Goal: Transaction & Acquisition: Purchase product/service

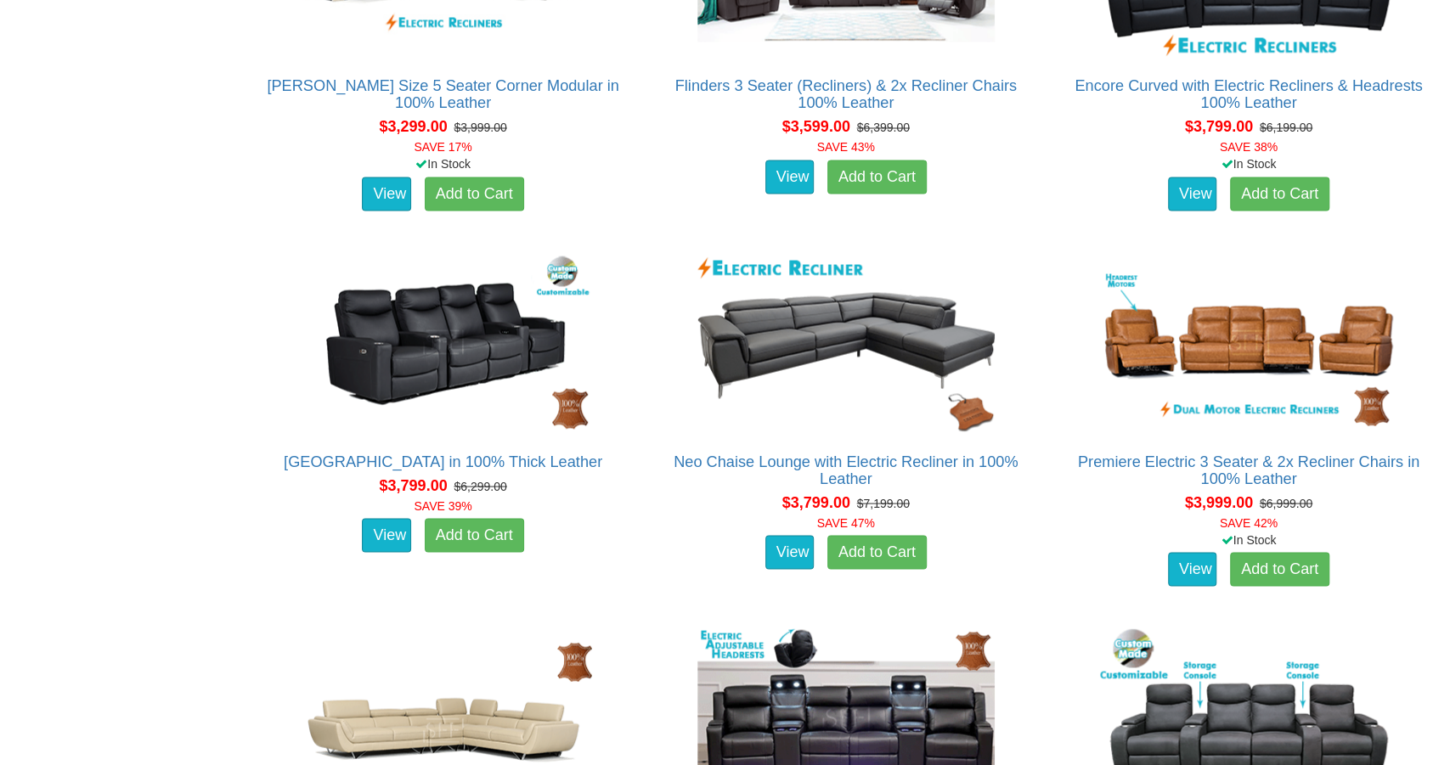
scroll to position [1998, 0]
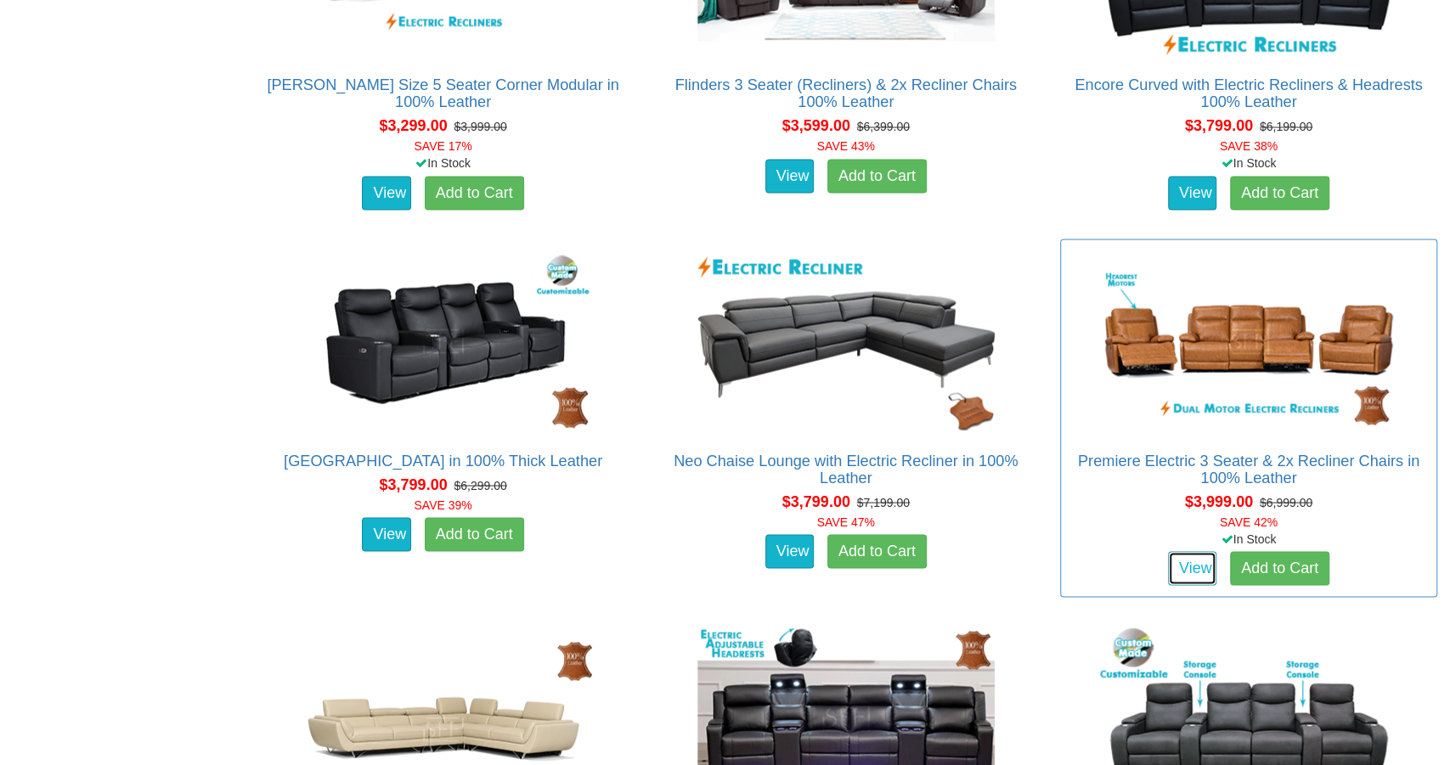
drag, startPoint x: 1173, startPoint y: 561, endPoint x: 1164, endPoint y: 561, distance: 9.4
click at [1173, 561] on link "View" at bounding box center [1192, 568] width 49 height 34
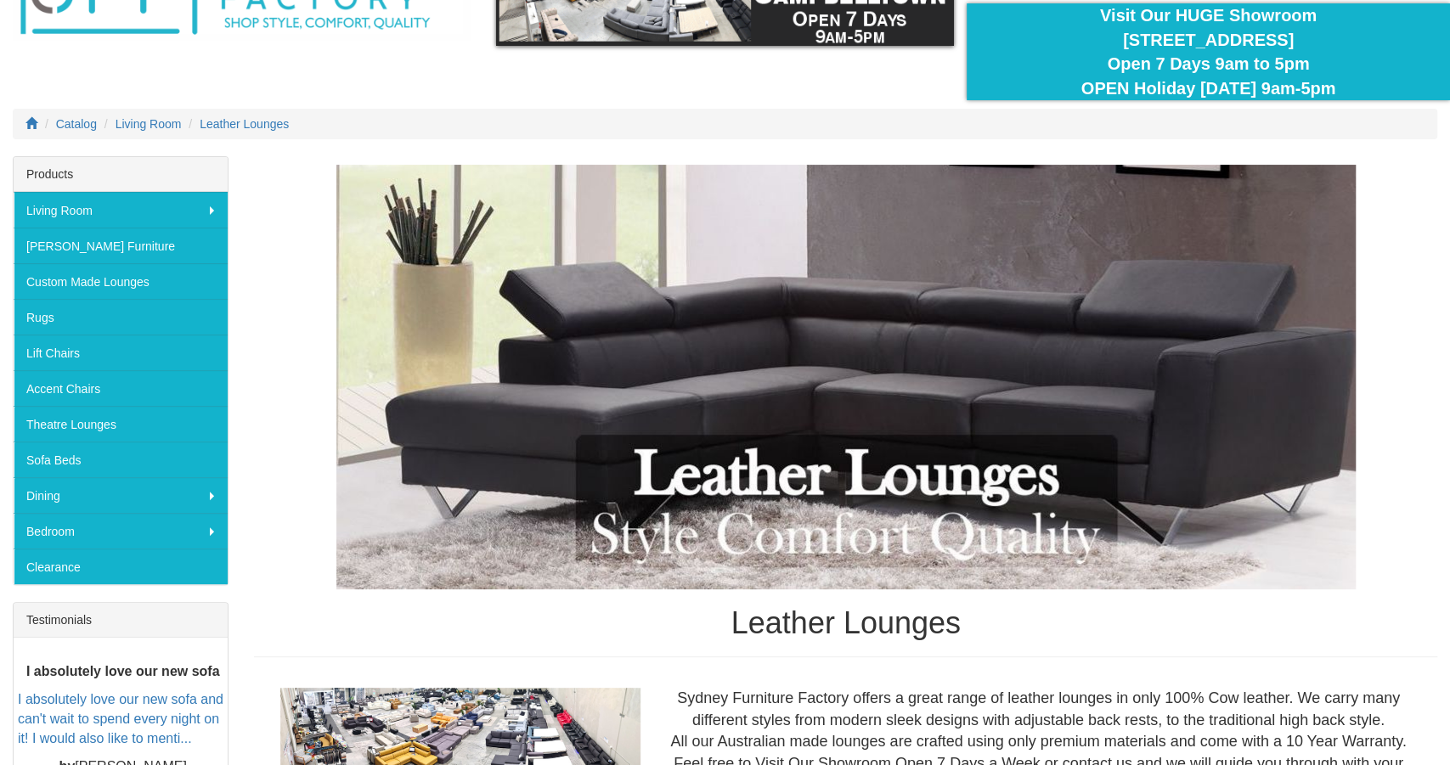
scroll to position [145, 0]
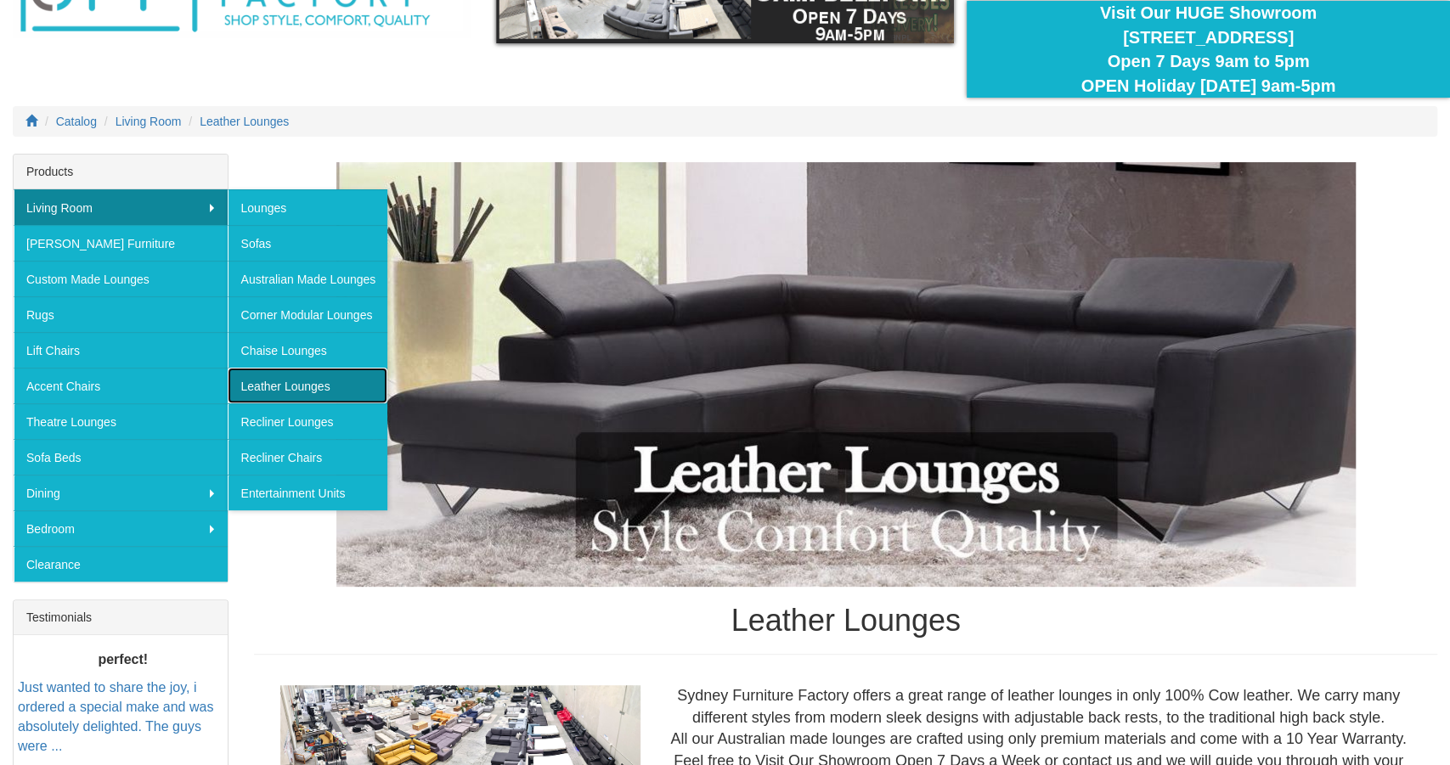
click at [268, 379] on link "Leather Lounges" at bounding box center [308, 386] width 160 height 36
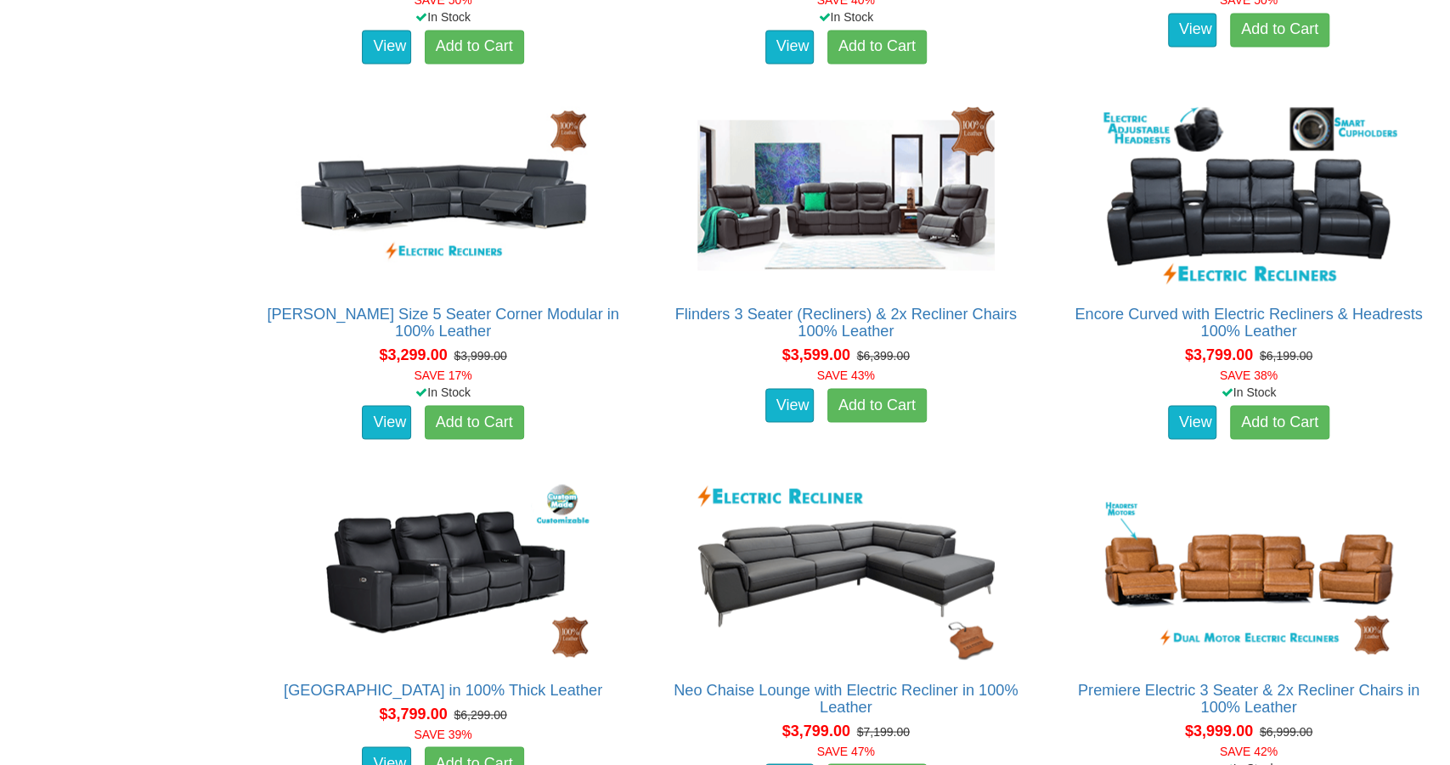
scroll to position [1770, 0]
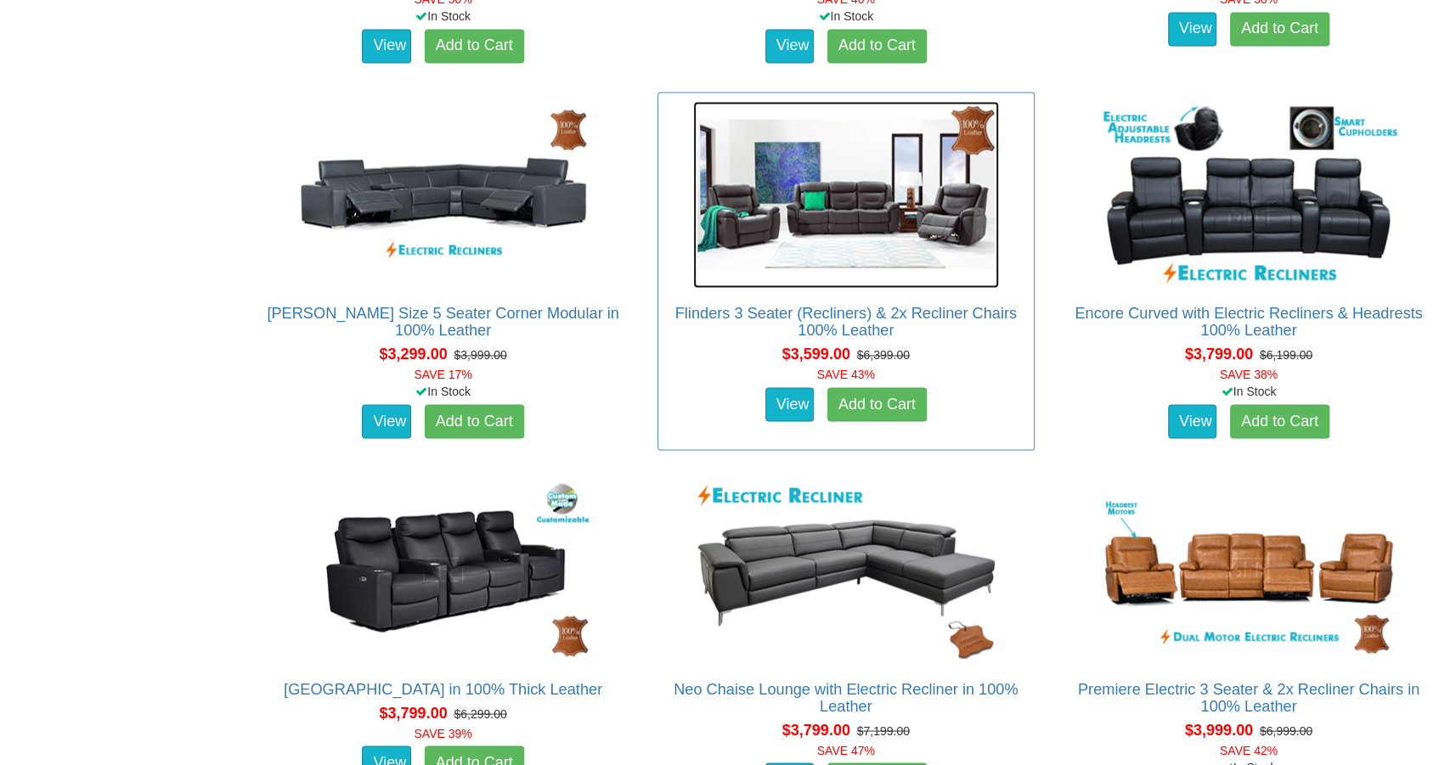
click at [815, 219] on img at bounding box center [846, 194] width 306 height 187
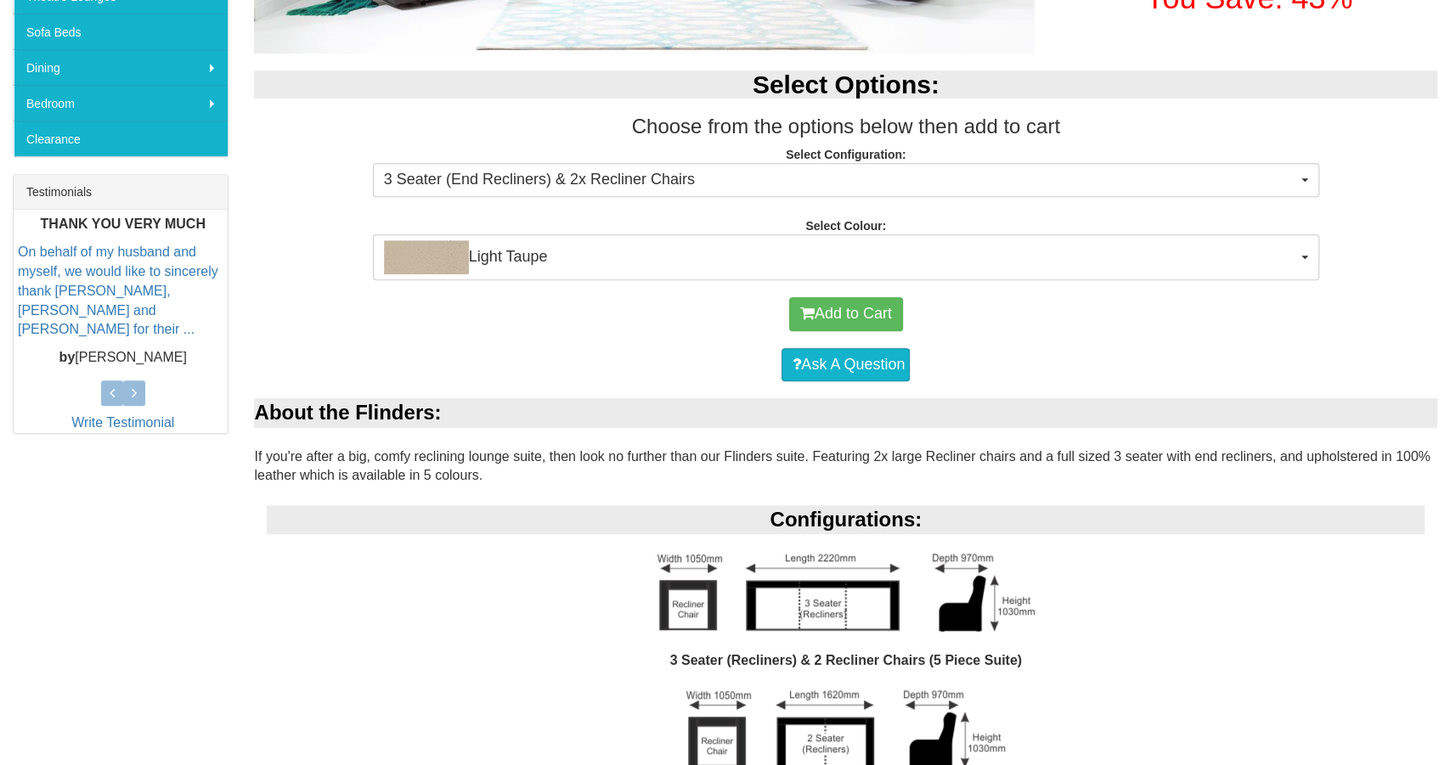
scroll to position [572, 0]
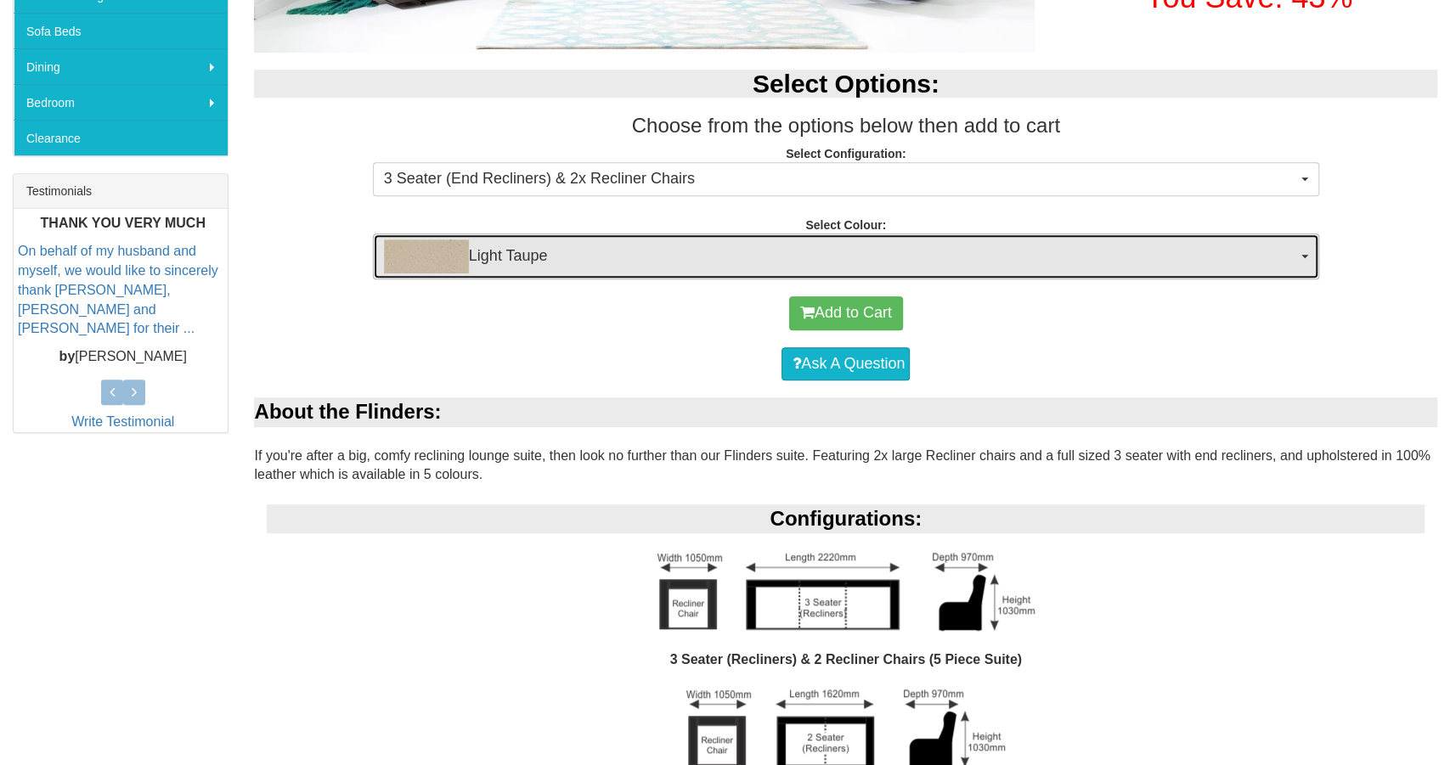
click at [403, 256] on img "button" at bounding box center [426, 257] width 85 height 34
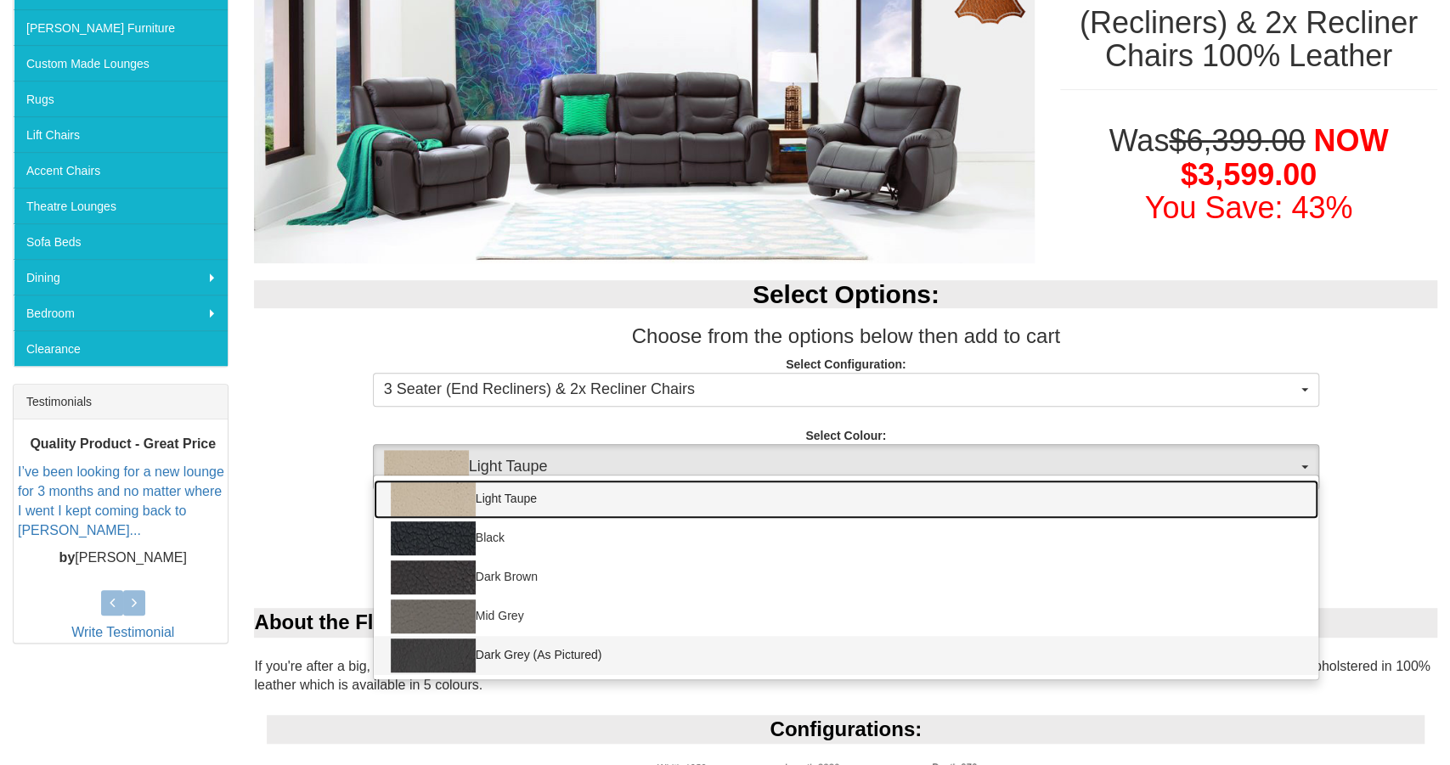
scroll to position [335, 0]
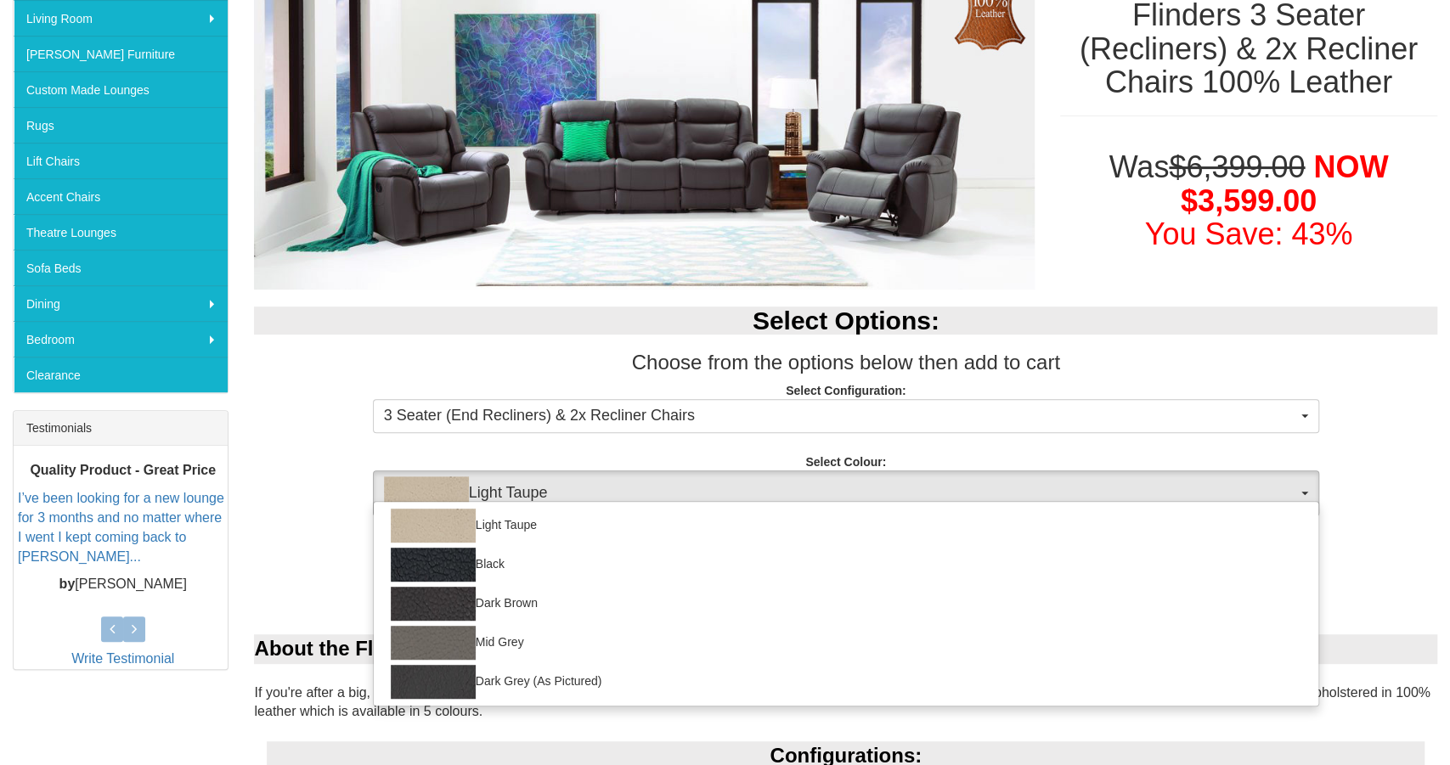
click at [325, 341] on div "Select Options: Choose from the options below then add to cart Select Configura…" at bounding box center [845, 403] width 1209 height 227
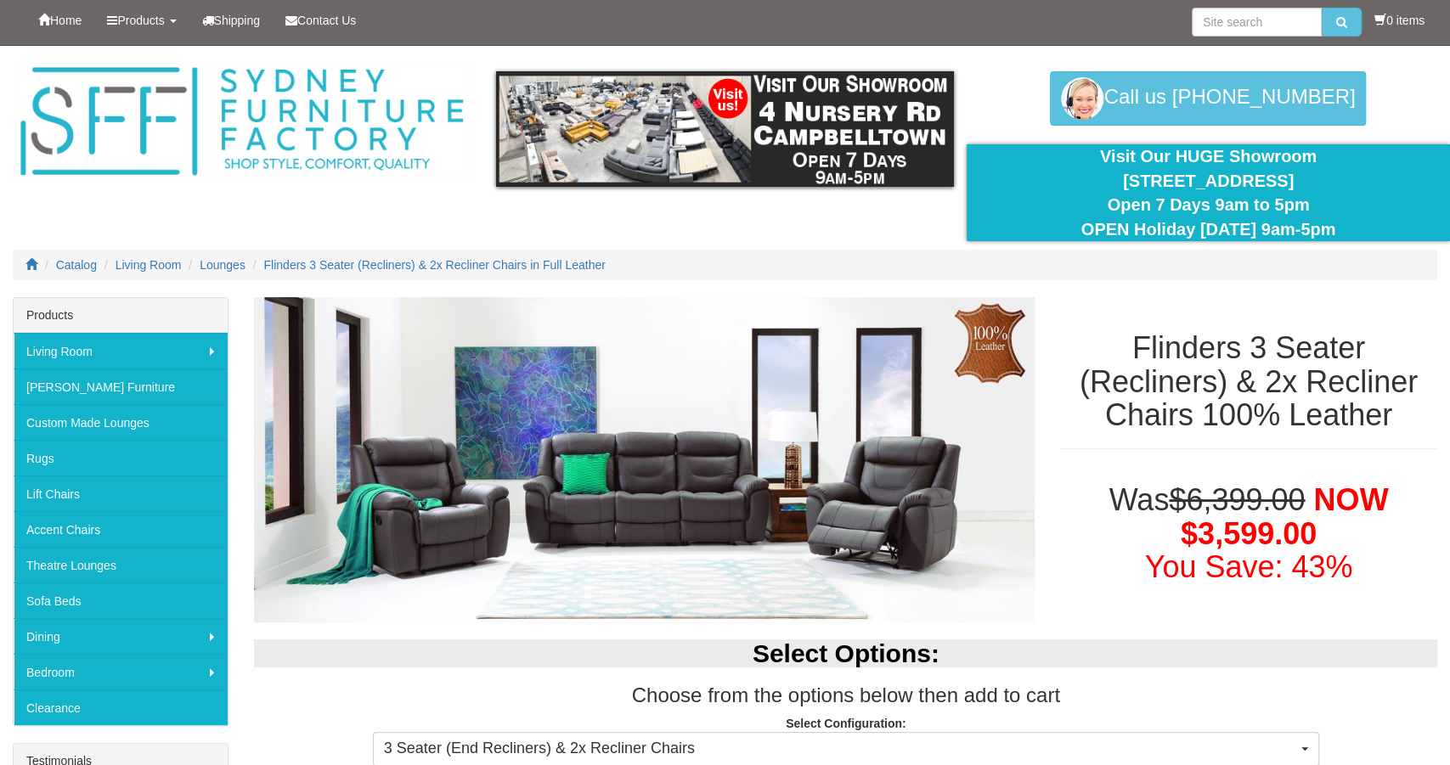
scroll to position [0, 0]
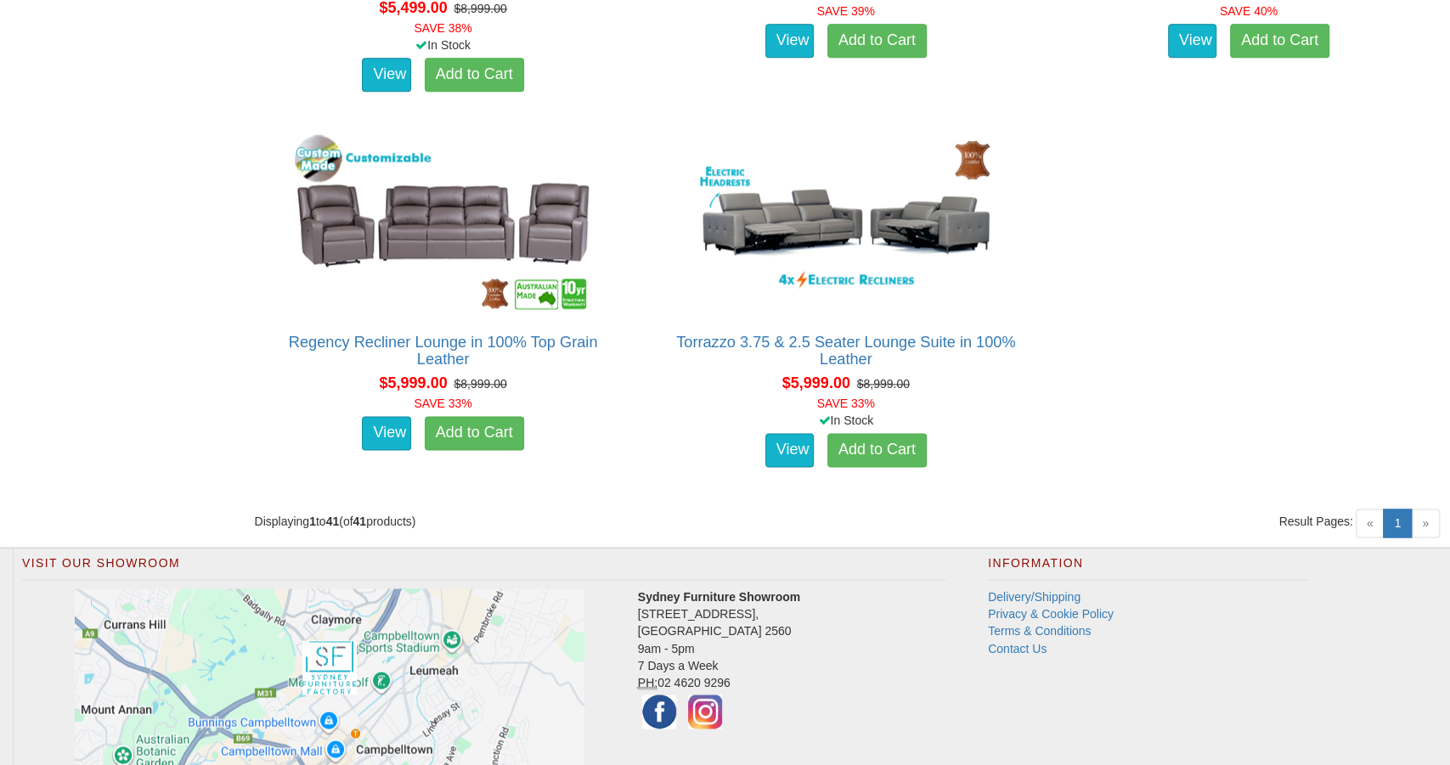
scroll to position [5869, 0]
